Goal: Register for event/course

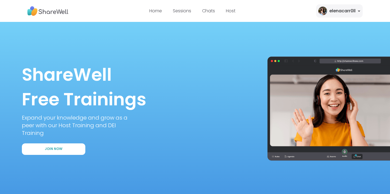
click at [342, 13] on div "elenacarr0ll" at bounding box center [343, 11] width 26 height 7
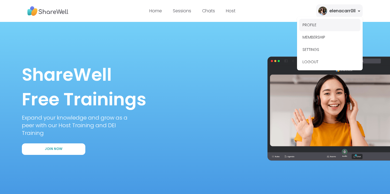
click at [322, 25] on button "PROFILE" at bounding box center [330, 25] width 61 height 12
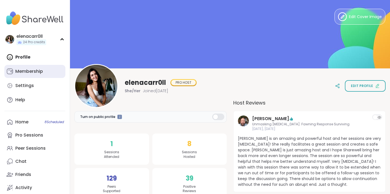
click at [53, 65] on link "Membership" at bounding box center [34, 71] width 61 height 13
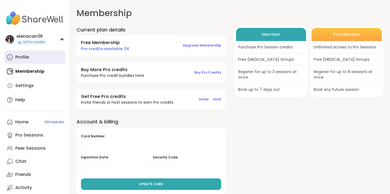
click at [38, 59] on link "Profile" at bounding box center [34, 57] width 61 height 13
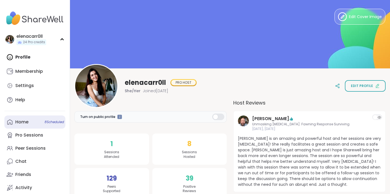
click at [30, 123] on link "Home 8 Scheduled" at bounding box center [34, 122] width 61 height 13
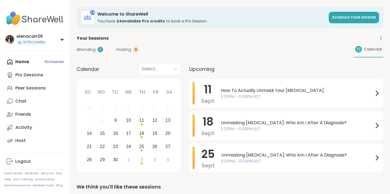
click at [126, 49] on span "Hosting" at bounding box center [123, 50] width 15 height 6
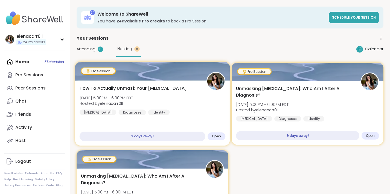
click at [144, 95] on div "How To Actually Unmask Your Autism Thu, Sep 11 | 5:00PM - 6:00PM EDT Hosted by …" at bounding box center [153, 100] width 146 height 30
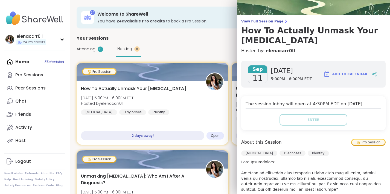
scroll to position [29, 0]
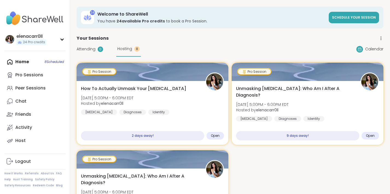
click at [214, 55] on div "Attending 0 Hosting 8 Calendar" at bounding box center [230, 49] width 307 height 15
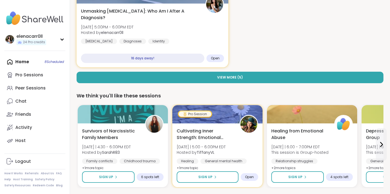
scroll to position [138, 0]
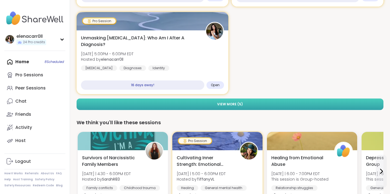
click at [245, 103] on button "View More ( 5 )" at bounding box center [230, 105] width 307 height 12
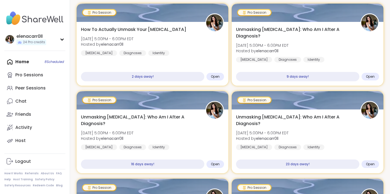
scroll to position [0, 0]
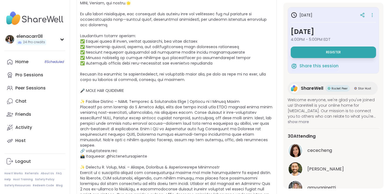
scroll to position [25, 0]
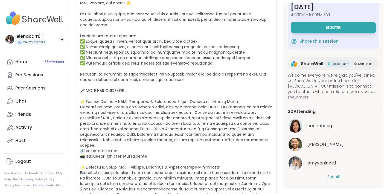
click at [332, 176] on button "See All" at bounding box center [334, 177] width 12 height 6
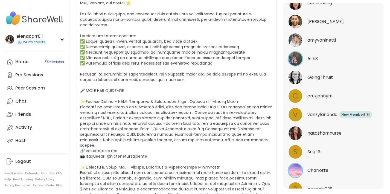
scroll to position [0, 0]
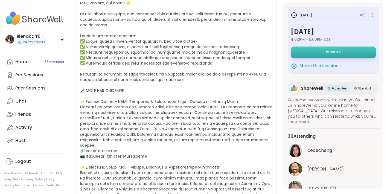
click at [325, 52] on button "Register" at bounding box center [333, 53] width 85 height 12
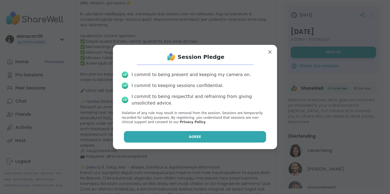
click at [194, 140] on button "Agree" at bounding box center [195, 137] width 143 height 12
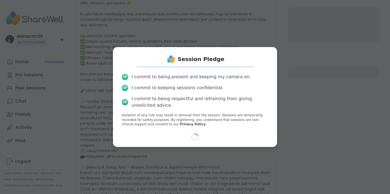
select select "**"
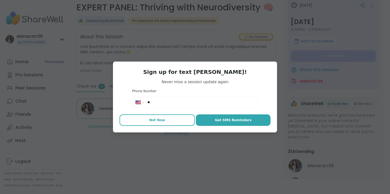
scroll to position [85, 0]
click at [166, 121] on button "Not Now" at bounding box center [157, 120] width 75 height 12
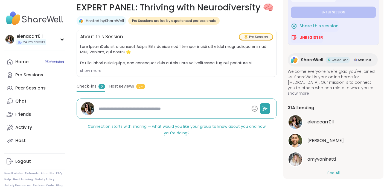
scroll to position [45, 0]
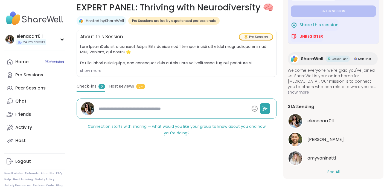
click at [93, 70] on div "show more" at bounding box center [176, 70] width 193 height 5
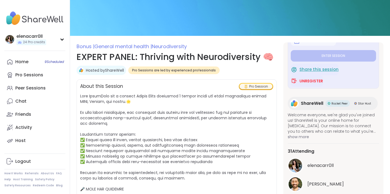
scroll to position [0, 0]
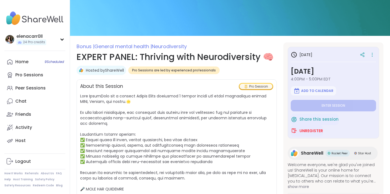
type textarea "*"
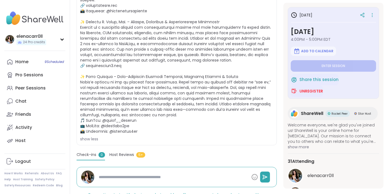
scroll to position [281, 0]
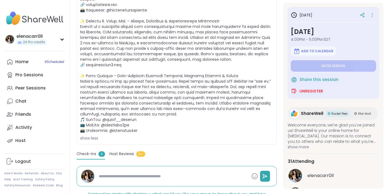
click at [125, 151] on span "Host Reviews" at bounding box center [122, 154] width 25 height 6
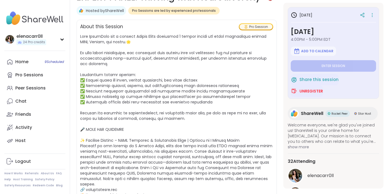
scroll to position [101, 0]
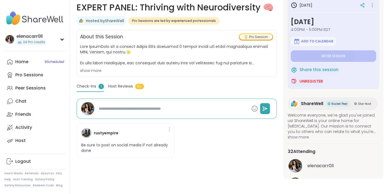
scroll to position [50, 0]
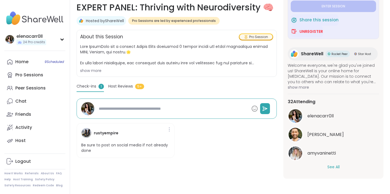
click at [330, 163] on div "elenacarr0ll [PERSON_NAME] See All" at bounding box center [333, 139] width 91 height 62
click at [330, 166] on button "See All" at bounding box center [334, 167] width 12 height 6
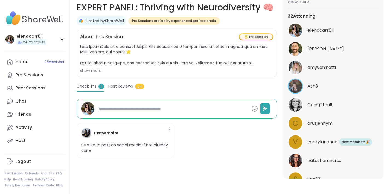
scroll to position [121, 0]
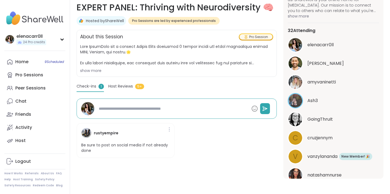
click at [312, 100] on span "Ash3" at bounding box center [313, 100] width 10 height 7
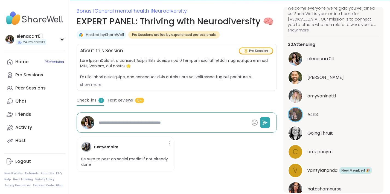
scroll to position [72, 0]
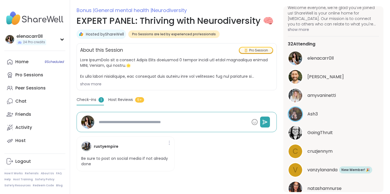
click at [133, 102] on div "Host Reviews 5+" at bounding box center [126, 101] width 36 height 8
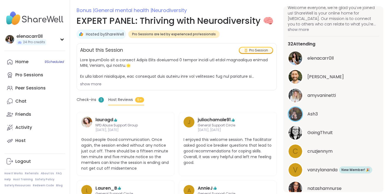
click at [100, 98] on span "1" at bounding box center [101, 99] width 5 height 5
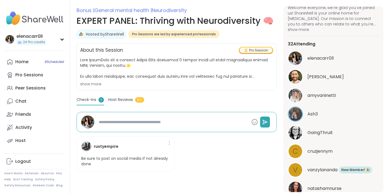
type textarea "*"
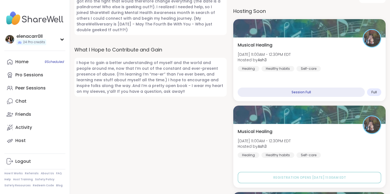
scroll to position [373, 0]
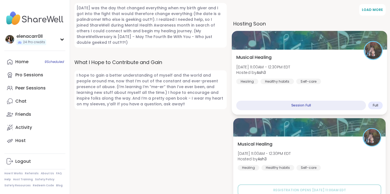
click at [268, 54] on span "Musical Healing" at bounding box center [255, 57] width 36 height 7
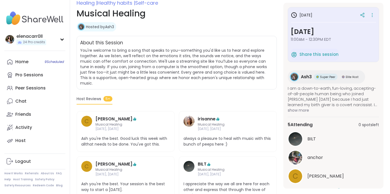
scroll to position [79, 0]
